Goal: Information Seeking & Learning: Learn about a topic

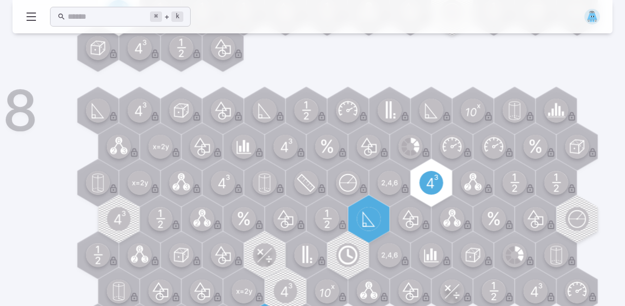
scroll to position [477, 0]
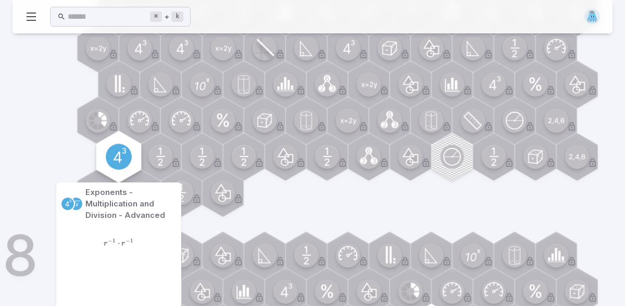
click at [118, 152] on circle at bounding box center [119, 157] width 26 height 26
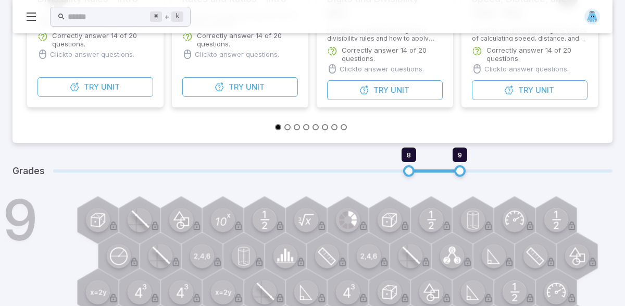
scroll to position [685, 0]
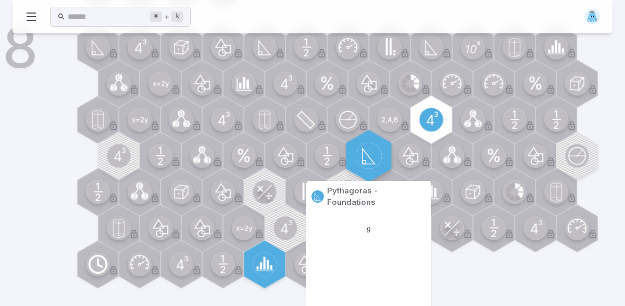
click at [364, 155] on circle at bounding box center [369, 156] width 26 height 26
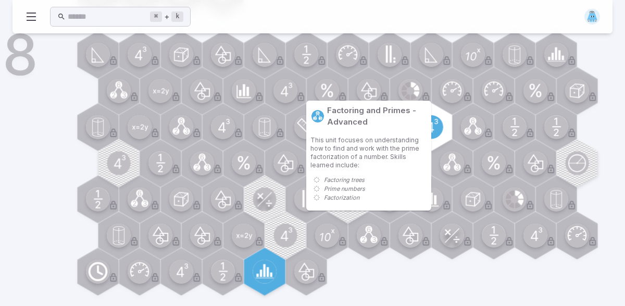
scroll to position [675, 0]
